Goal: Task Accomplishment & Management: Manage account settings

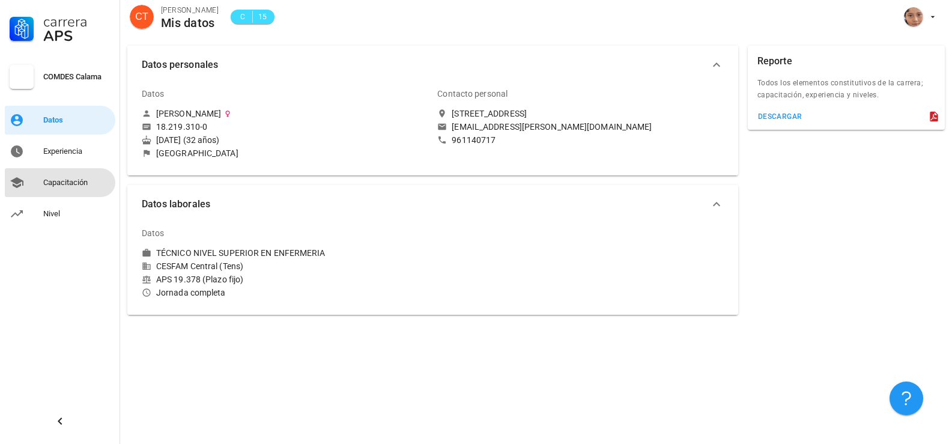
click at [75, 186] on div "Capacitación" at bounding box center [76, 183] width 67 height 10
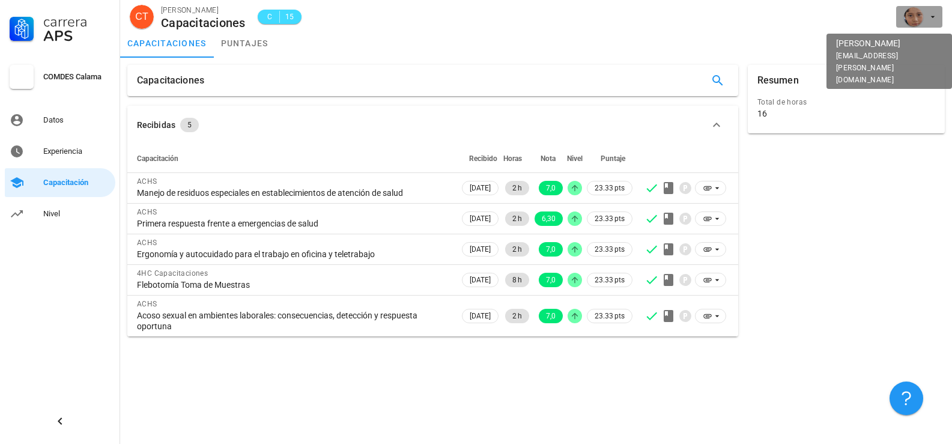
click at [931, 22] on span "button" at bounding box center [919, 16] width 37 height 19
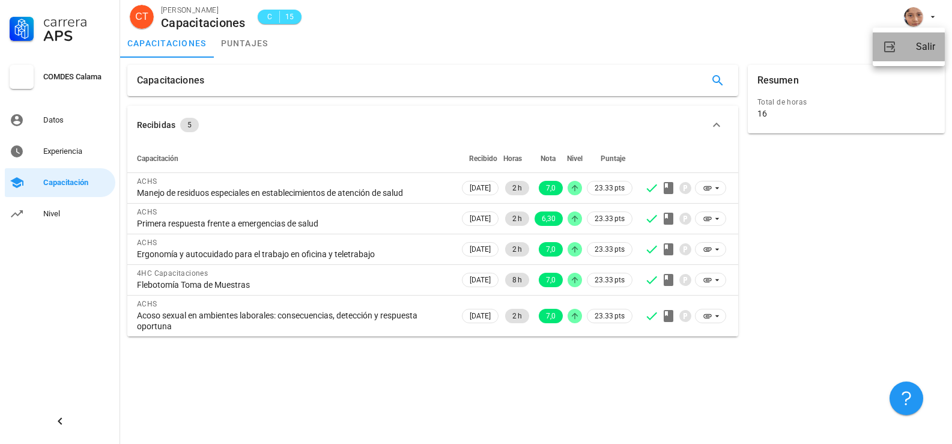
click at [926, 47] on div "Salir" at bounding box center [925, 47] width 19 height 24
